Goal: Check status: Check status

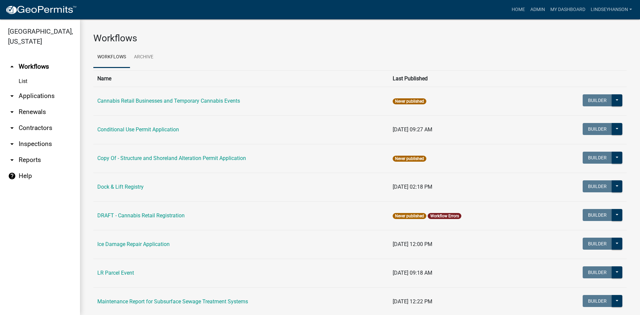
click at [52, 97] on link "arrow_drop_down Applications" at bounding box center [40, 96] width 80 height 16
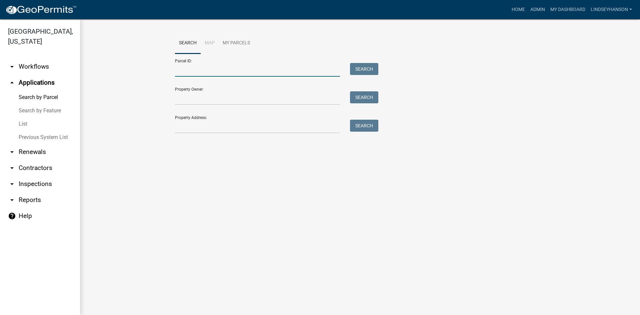
click at [238, 70] on input "Parcel ID:" at bounding box center [257, 70] width 165 height 14
paste input "55000990755000"
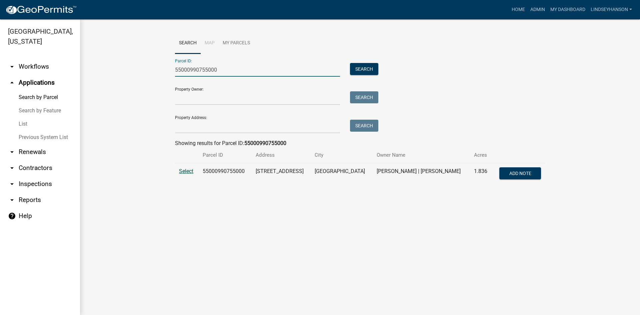
type input "55000990755000"
click at [187, 168] on span "Select" at bounding box center [186, 171] width 14 height 6
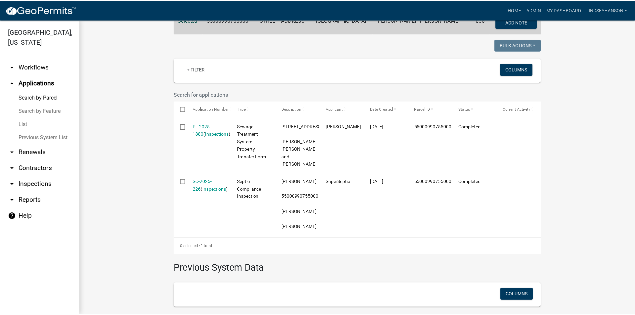
scroll to position [157, 0]
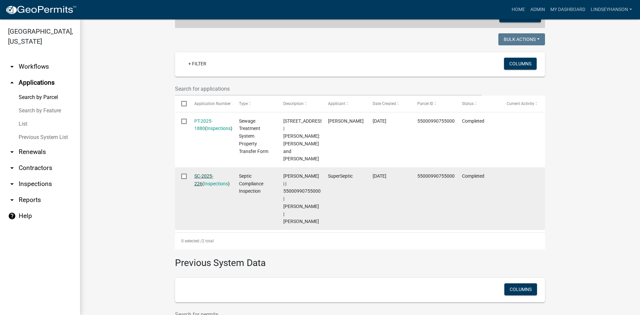
click at [211, 173] on link "SC-2025-226" at bounding box center [203, 179] width 19 height 13
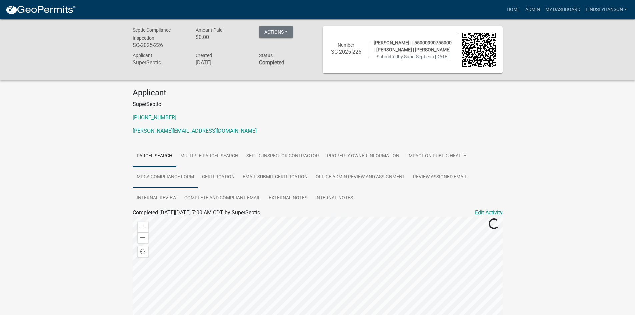
click at [171, 176] on link "MPCA Compliance Form" at bounding box center [165, 177] width 65 height 21
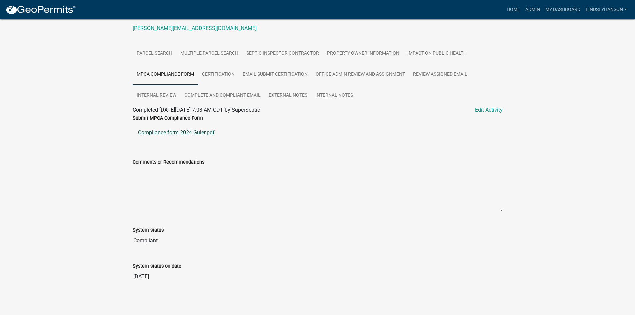
scroll to position [104, 0]
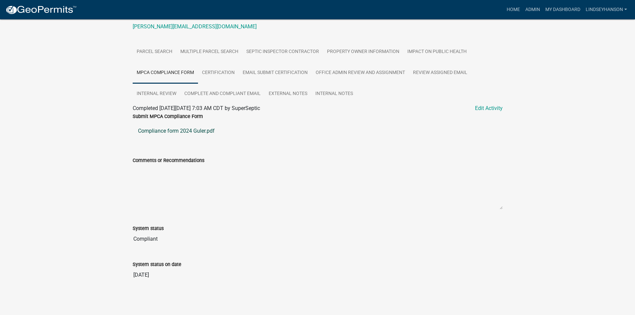
click at [164, 135] on link "Compliance form 2024 Guler.pdf" at bounding box center [318, 131] width 370 height 16
